Goal: Task Accomplishment & Management: Use online tool/utility

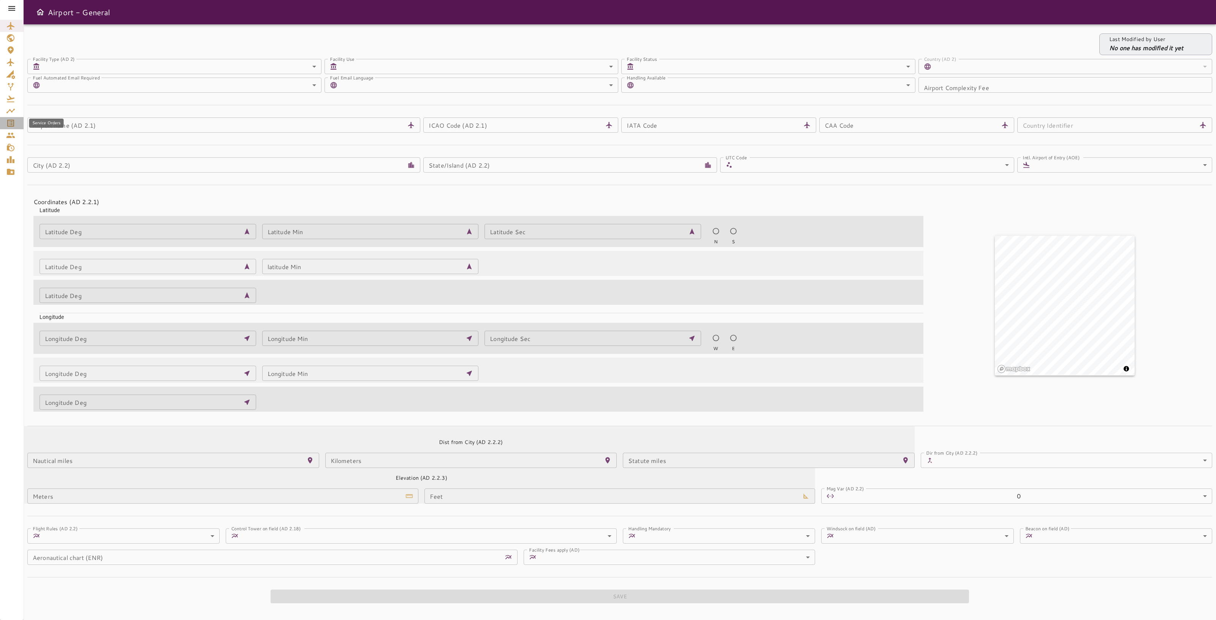
click at [16, 119] on div "Service Orders" at bounding box center [11, 123] width 11 height 9
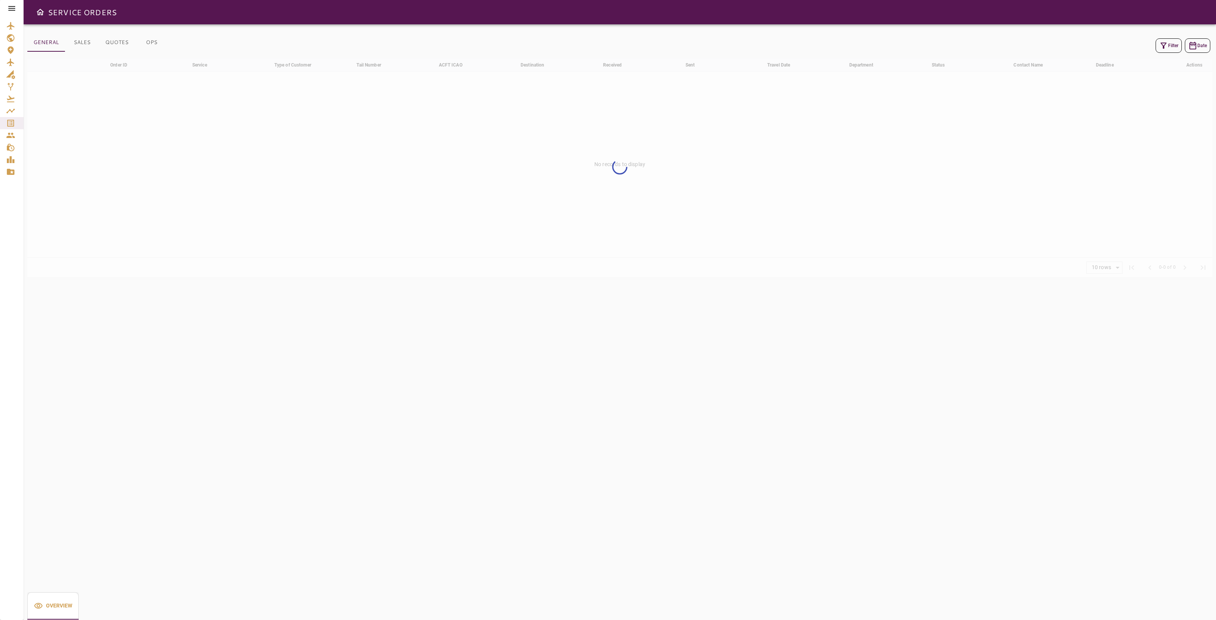
click at [1160, 46] on icon "button" at bounding box center [1163, 45] width 9 height 9
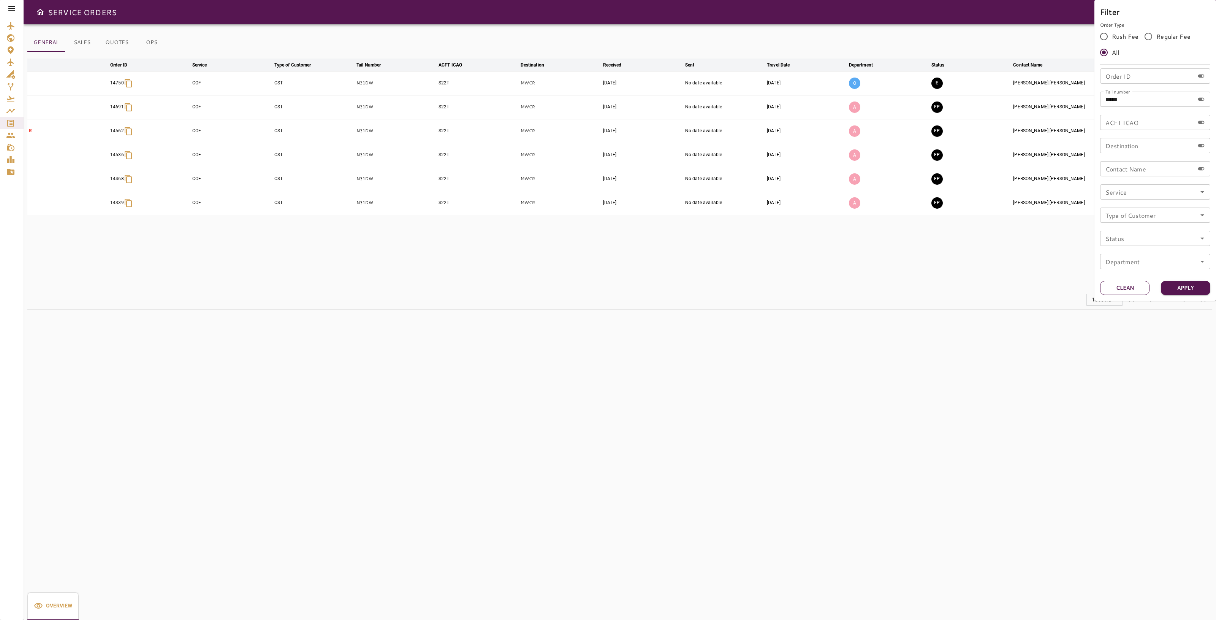
drag, startPoint x: 1124, startPoint y: 284, endPoint x: 1124, endPoint y: 236, distance: 47.5
click at [1123, 283] on button "Clean" at bounding box center [1124, 288] width 49 height 14
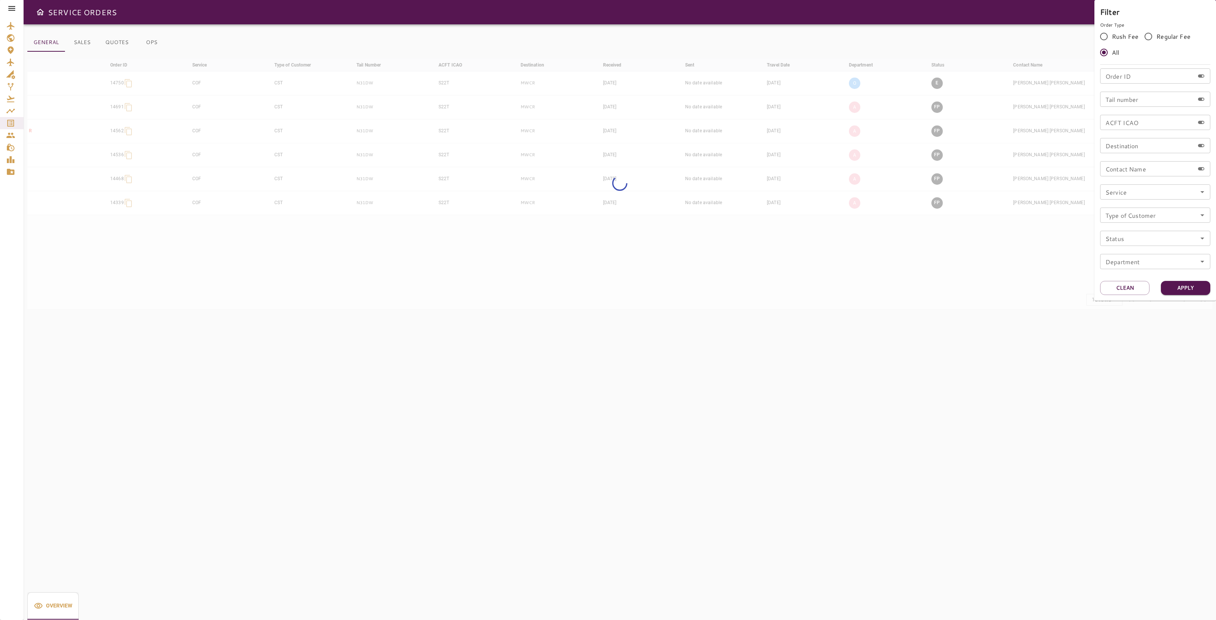
click at [1137, 101] on input "Tail number" at bounding box center [1147, 99] width 94 height 15
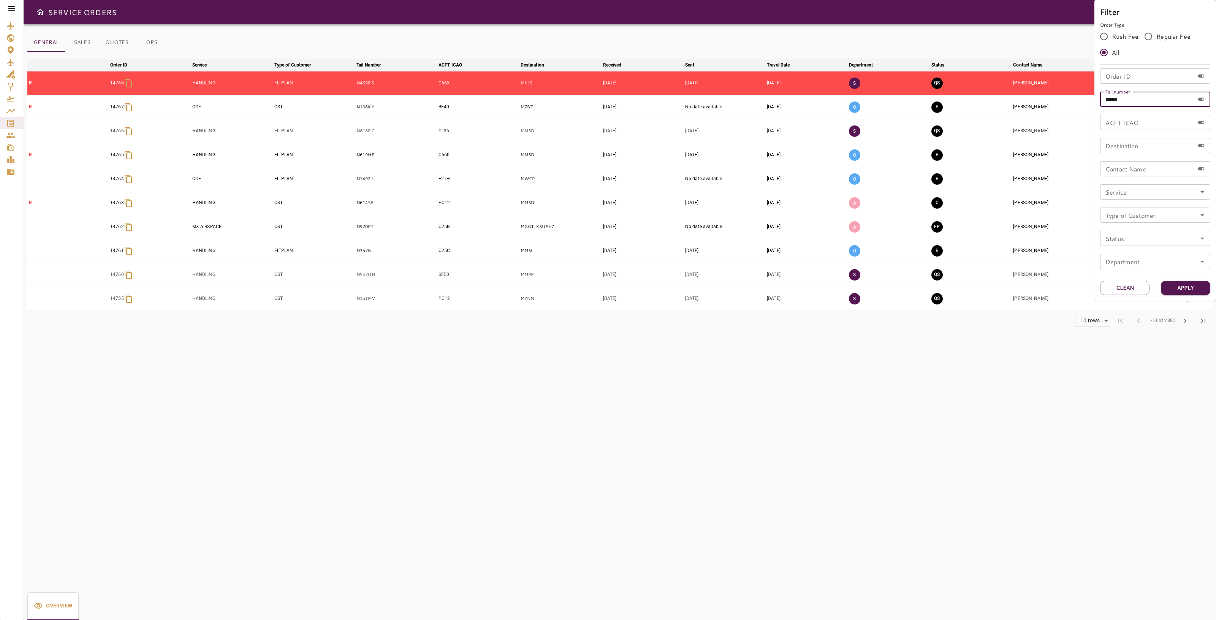
type input "*****"
drag, startPoint x: 1189, startPoint y: 291, endPoint x: 1185, endPoint y: 293, distance: 3.9
click at [1188, 291] on button "Apply" at bounding box center [1185, 288] width 49 height 14
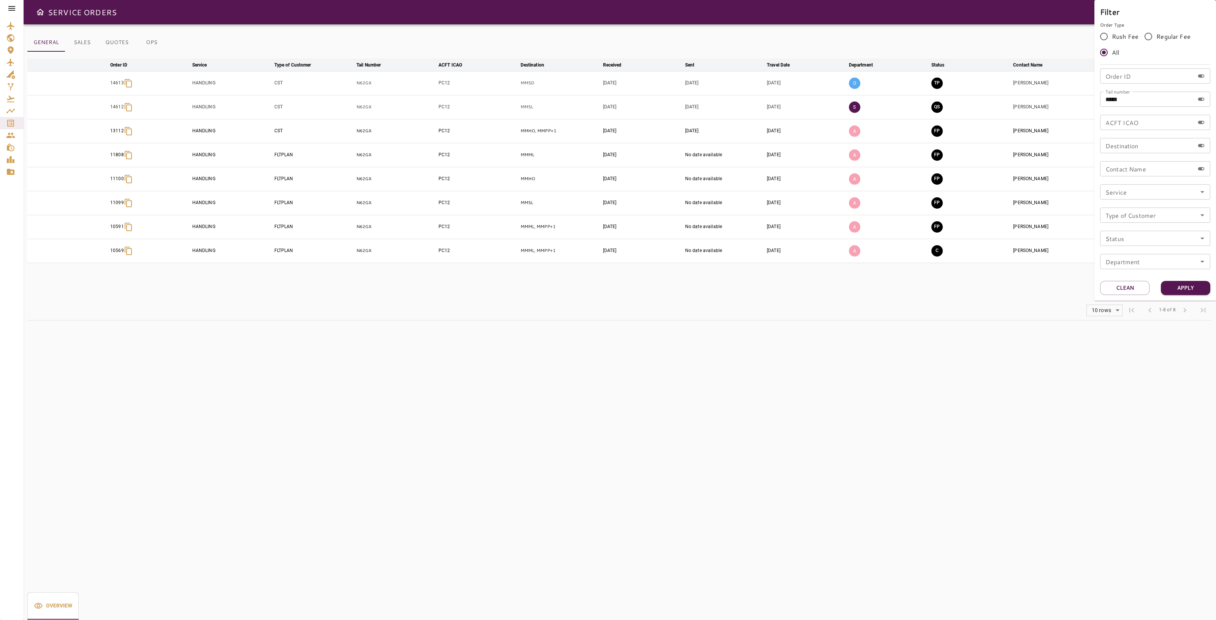
click at [1007, 277] on div at bounding box center [608, 310] width 1216 height 620
click at [1188, 82] on icon "button" at bounding box center [1188, 83] width 2 height 6
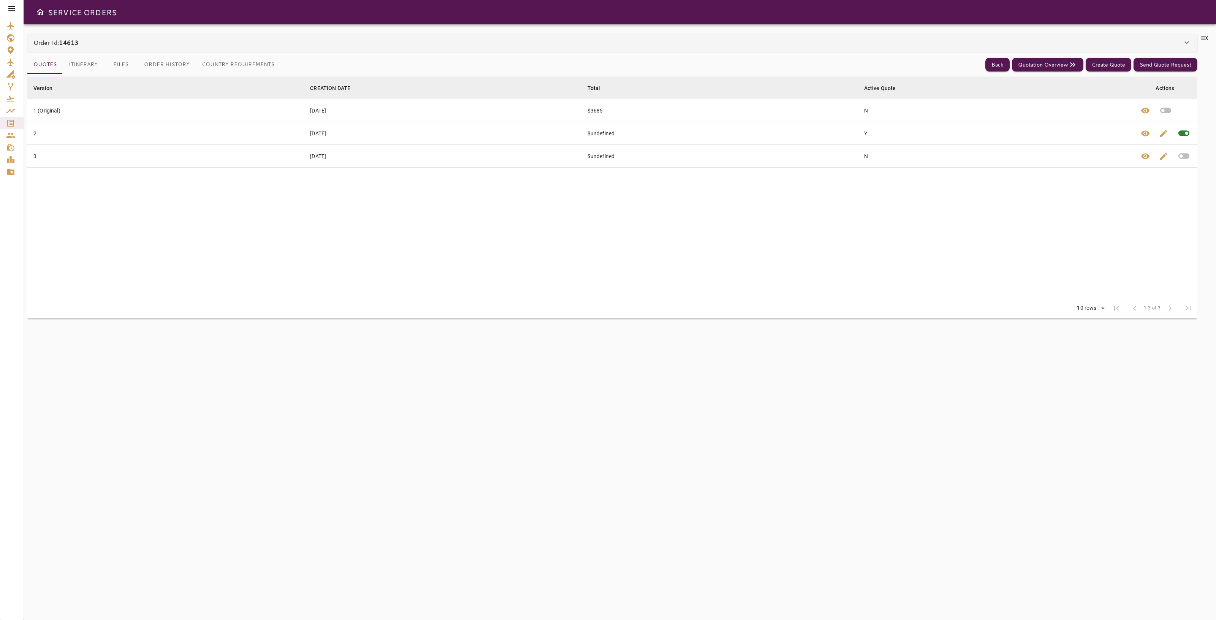
click at [1202, 38] on icon at bounding box center [1204, 37] width 9 height 9
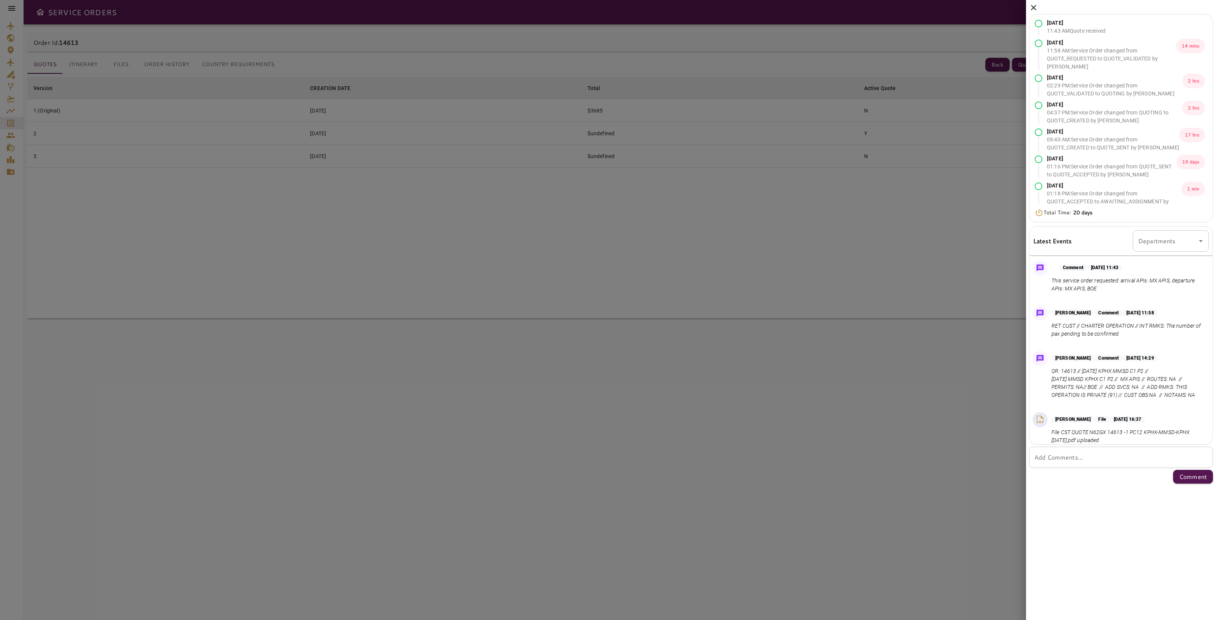
click at [1101, 291] on p "This service order requested: arrival APIs: MX APIS, departure APIs: MX APIS, B…" at bounding box center [1129, 285] width 154 height 16
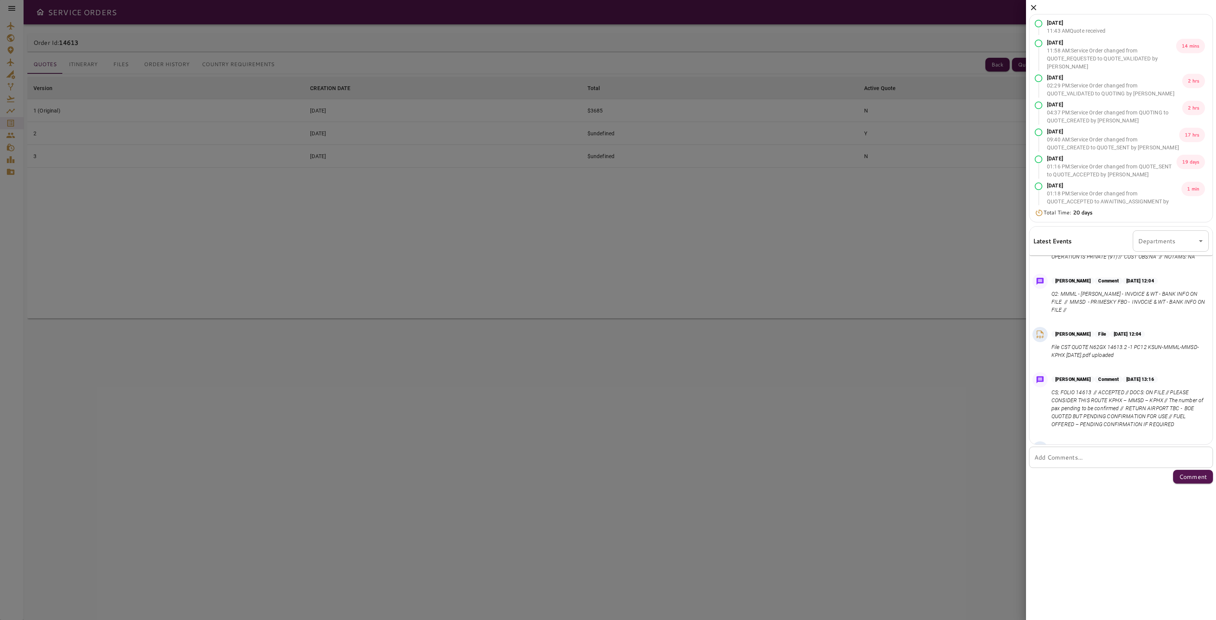
scroll to position [371, 0]
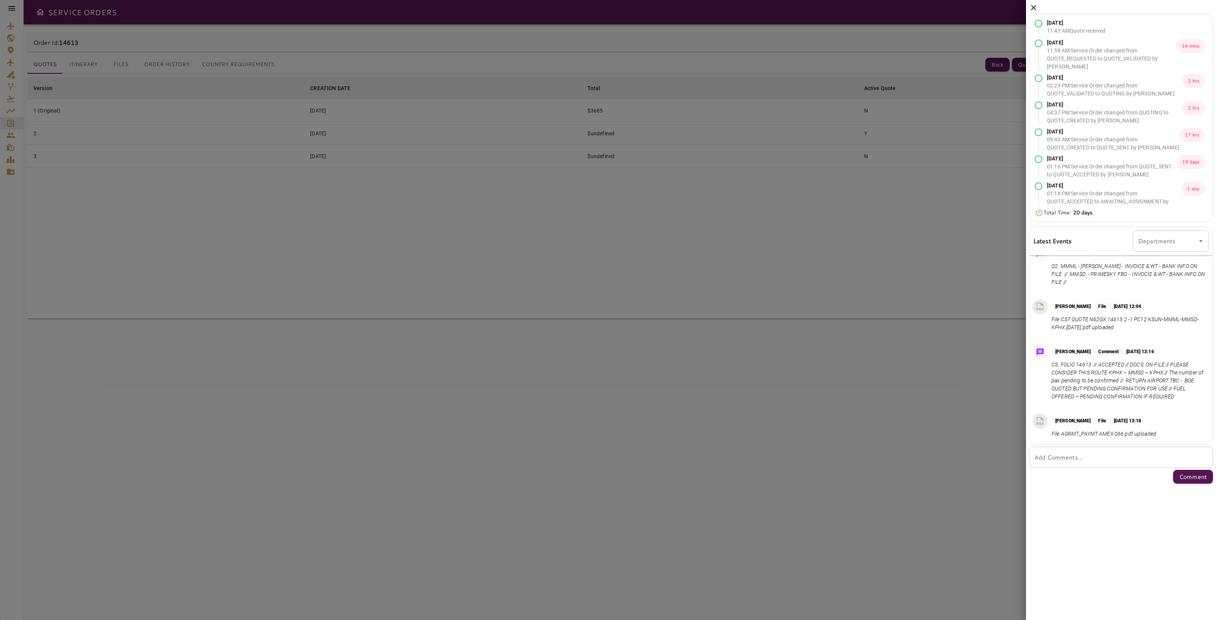
click at [1175, 396] on p "CS; FOLIO 14613 // ACCEPTED // DOCS: ON FILE // PLEASE CONSIDER THIS ROUTE KPHX…" at bounding box center [1129, 381] width 154 height 40
click at [1181, 393] on p "CS; FOLIO 14613 // ACCEPTED // DOCS: ON FILE // PLEASE CONSIDER THIS ROUTE KPHX…" at bounding box center [1129, 381] width 154 height 40
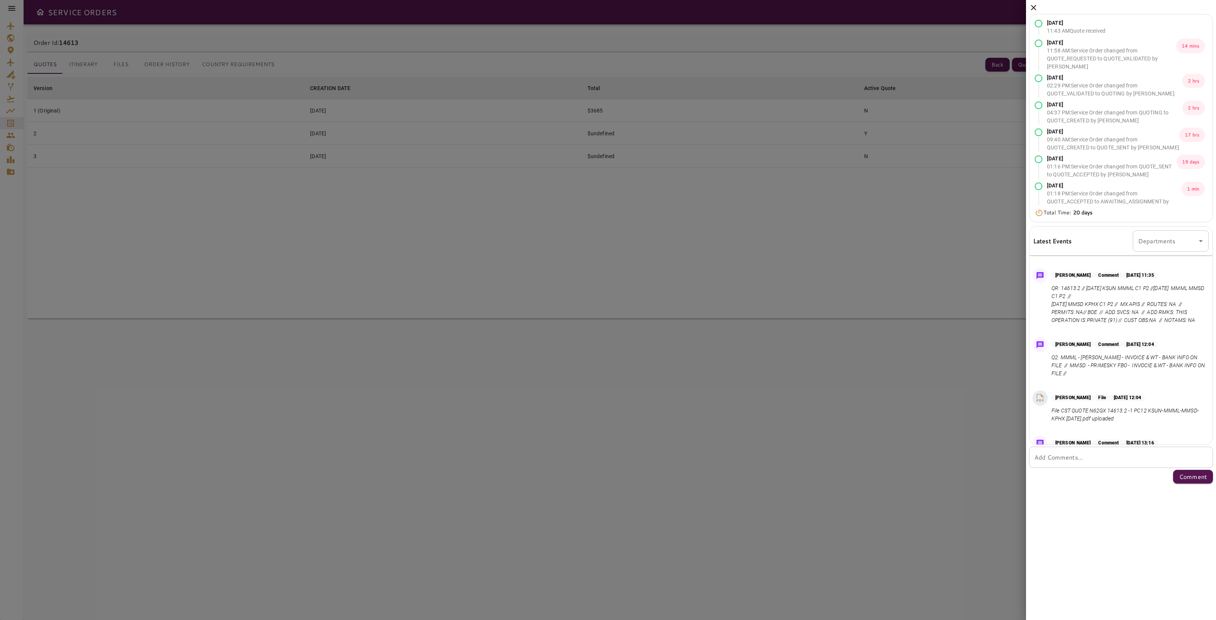
scroll to position [276, 0]
drag, startPoint x: 1089, startPoint y: 320, endPoint x: 1109, endPoint y: 326, distance: 20.6
click at [1109, 325] on p "QR: 14613.2 // [DATE] KSUN MMML C1 P2 //[DATE] MMML MMSD C1 P2 // [DATE] MMSD K…" at bounding box center [1129, 308] width 154 height 40
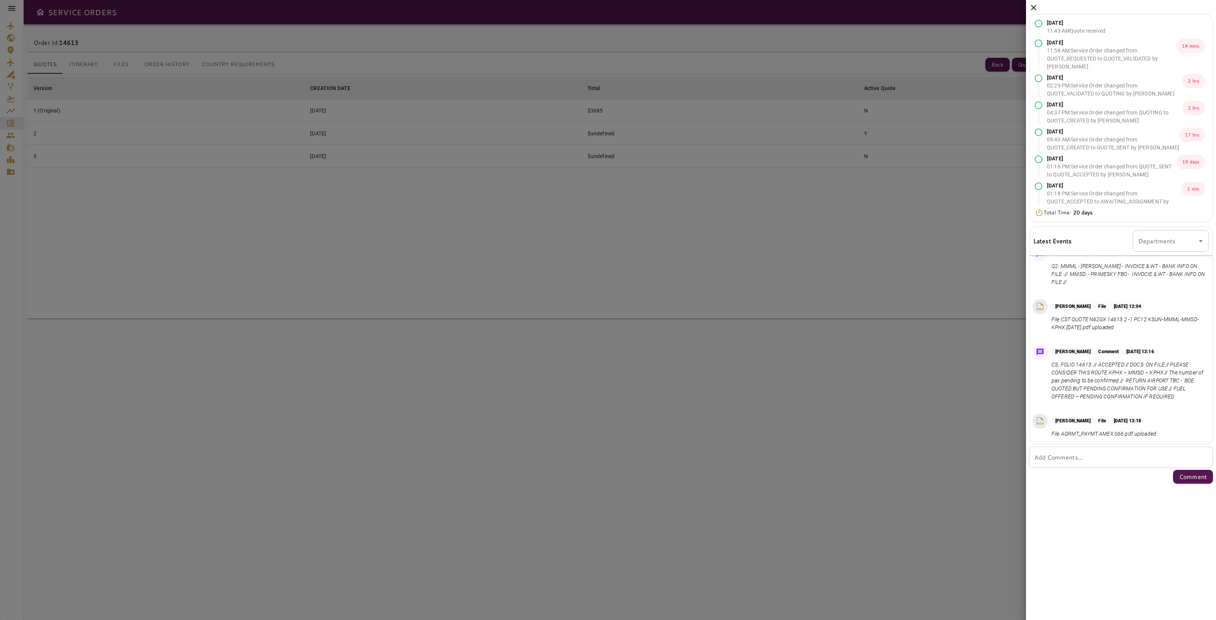
click at [1112, 375] on p "CS; FOLIO 14613 // ACCEPTED // DOCS: ON FILE // PLEASE CONSIDER THIS ROUTE KPHX…" at bounding box center [1129, 381] width 154 height 40
click at [1036, 10] on icon at bounding box center [1033, 7] width 9 height 9
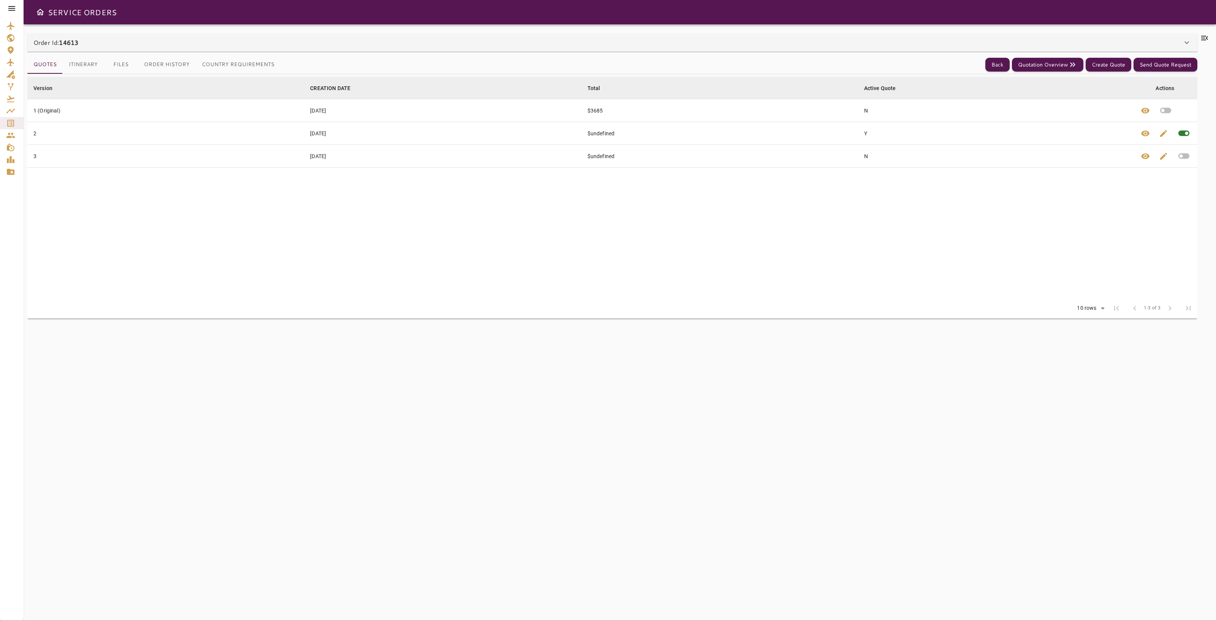
click at [1204, 38] on icon at bounding box center [1204, 37] width 9 height 9
